Goal: Check status: Check status

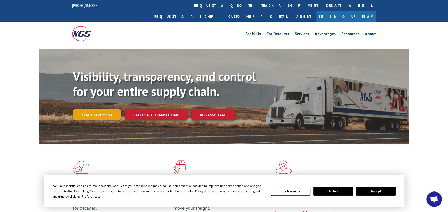
click at [102, 110] on link "Track shipment" at bounding box center [97, 115] width 48 height 11
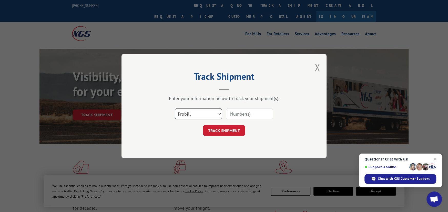
click at [220, 112] on select "Select category... Probill BOL PO" at bounding box center [198, 114] width 47 height 11
select select "bol"
click at [175, 109] on select "Select category... Probill BOL PO" at bounding box center [198, 114] width 47 height 11
click at [233, 112] on input at bounding box center [249, 114] width 47 height 11
type input "362615"
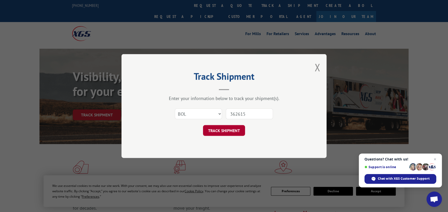
click at [230, 131] on button "TRACK SHIPMENT" at bounding box center [224, 130] width 42 height 11
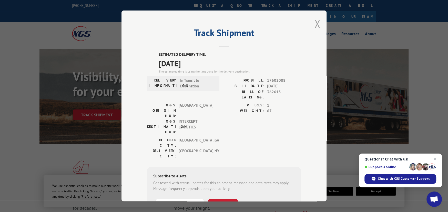
click at [315, 22] on button "Close modal" at bounding box center [318, 24] width 6 height 14
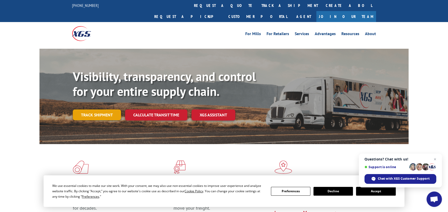
click at [105, 110] on link "Track shipment" at bounding box center [97, 115] width 48 height 11
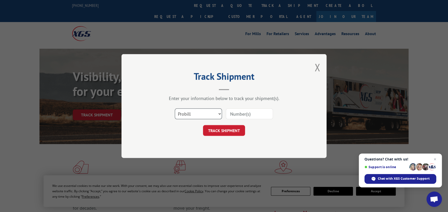
click at [220, 113] on select "Select category... Probill BOL PO" at bounding box center [198, 114] width 47 height 11
select select "bol"
click at [175, 109] on select "Select category... Probill BOL PO" at bounding box center [198, 114] width 47 height 11
click at [229, 113] on input at bounding box center [249, 114] width 47 height 11
type input "362615"
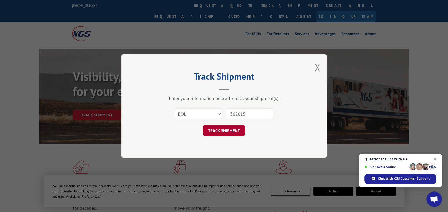
click at [238, 129] on button "TRACK SHIPMENT" at bounding box center [224, 130] width 42 height 11
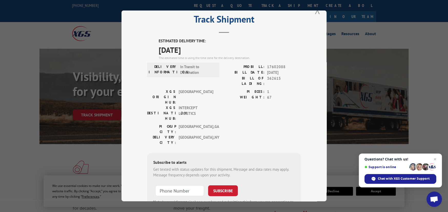
click at [317, 21] on div "Track Shipment ESTIMATED DELIVERY TIME: [DATE] The estimated time is using the …" at bounding box center [224, 106] width 205 height 191
